Goal: Check status: Check status

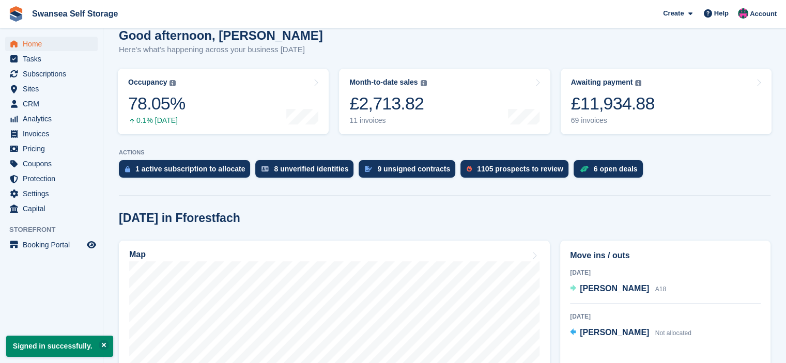
scroll to position [207, 0]
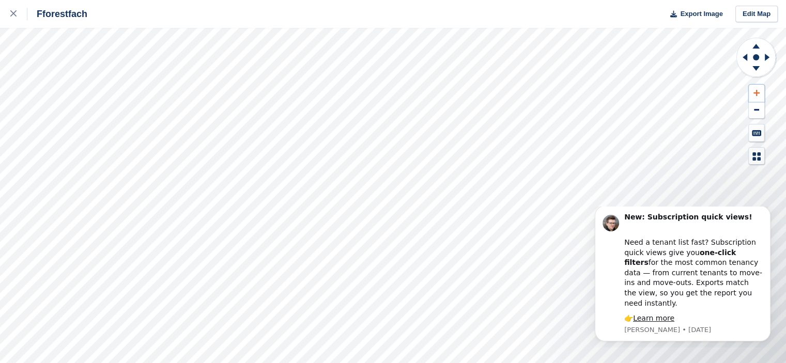
click at [752, 96] on button at bounding box center [757, 93] width 16 height 17
click at [757, 107] on button at bounding box center [757, 110] width 16 height 17
click at [760, 97] on button at bounding box center [757, 93] width 16 height 17
click at [753, 89] on icon at bounding box center [756, 92] width 6 height 7
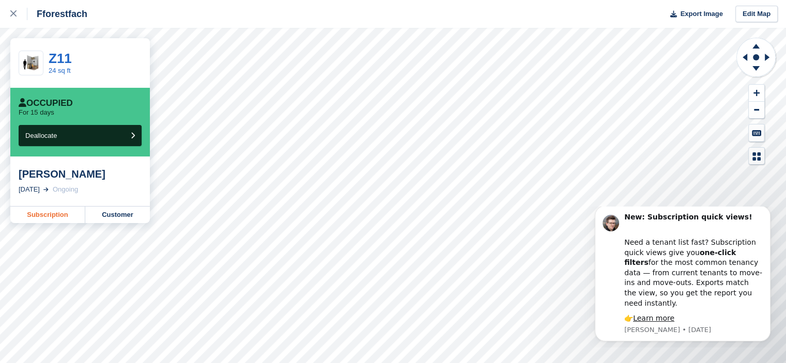
click at [58, 217] on link "Subscription" at bounding box center [47, 215] width 75 height 17
